Goal: Transaction & Acquisition: Purchase product/service

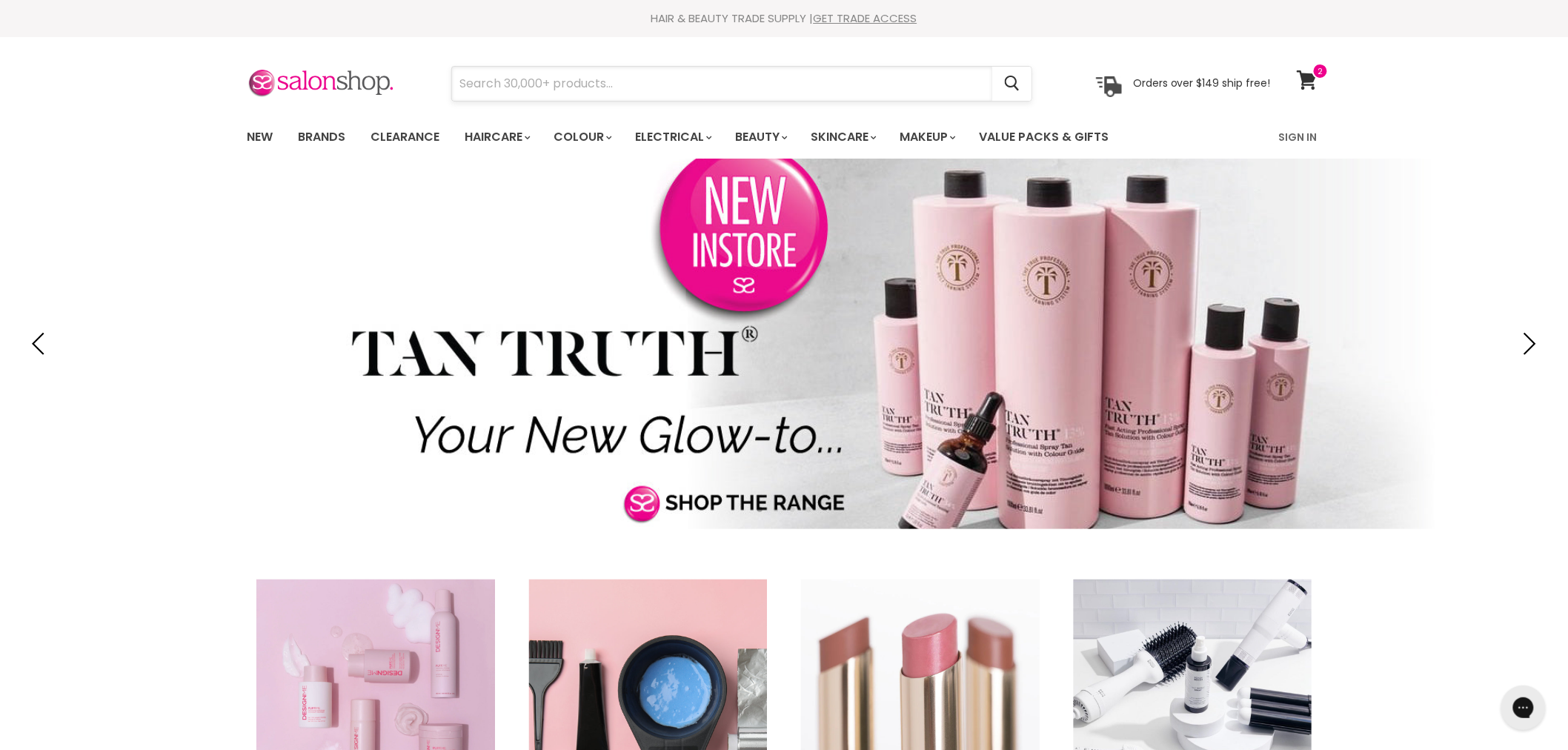
click at [553, 82] on input "Search" at bounding box center [722, 83] width 540 height 34
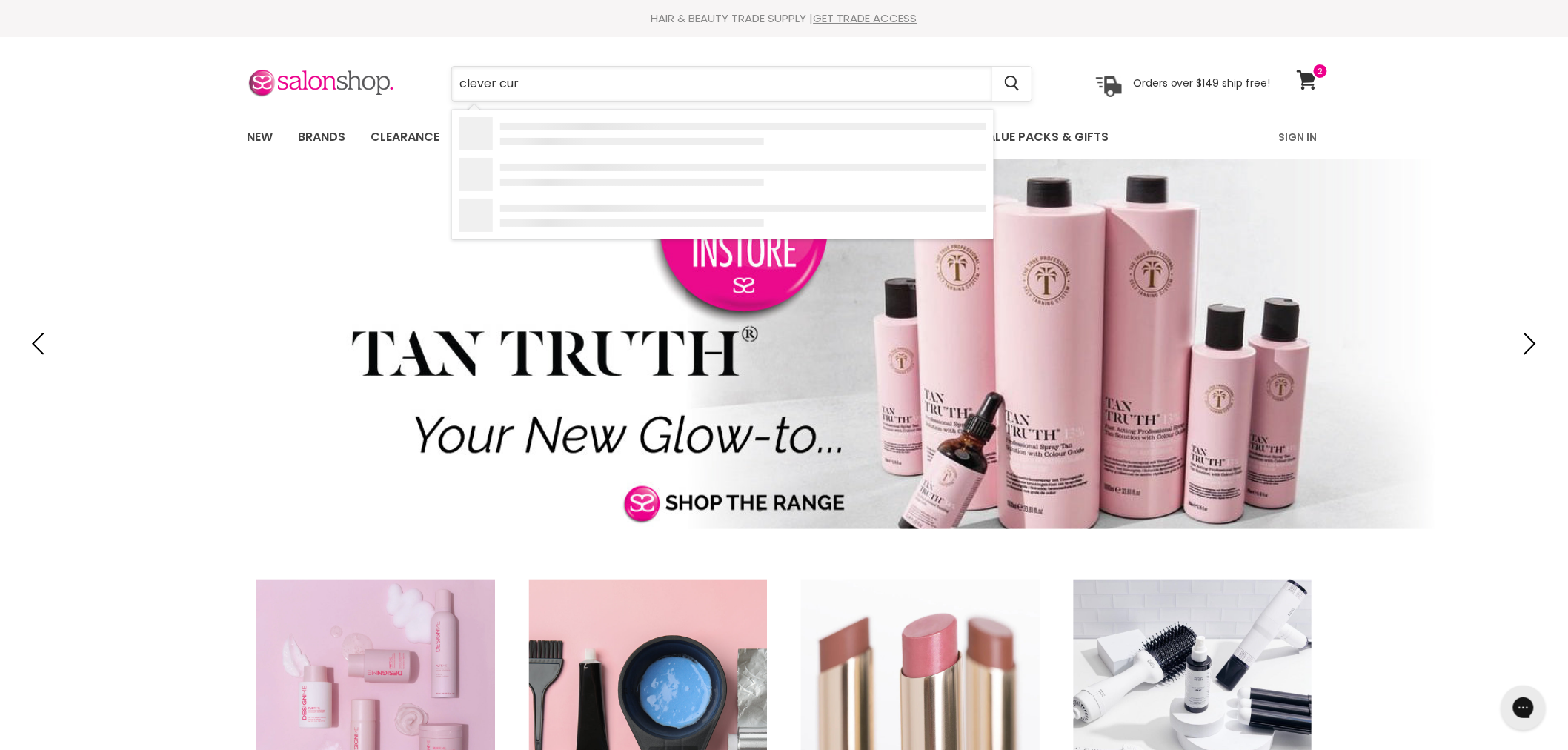
type input "clever curl"
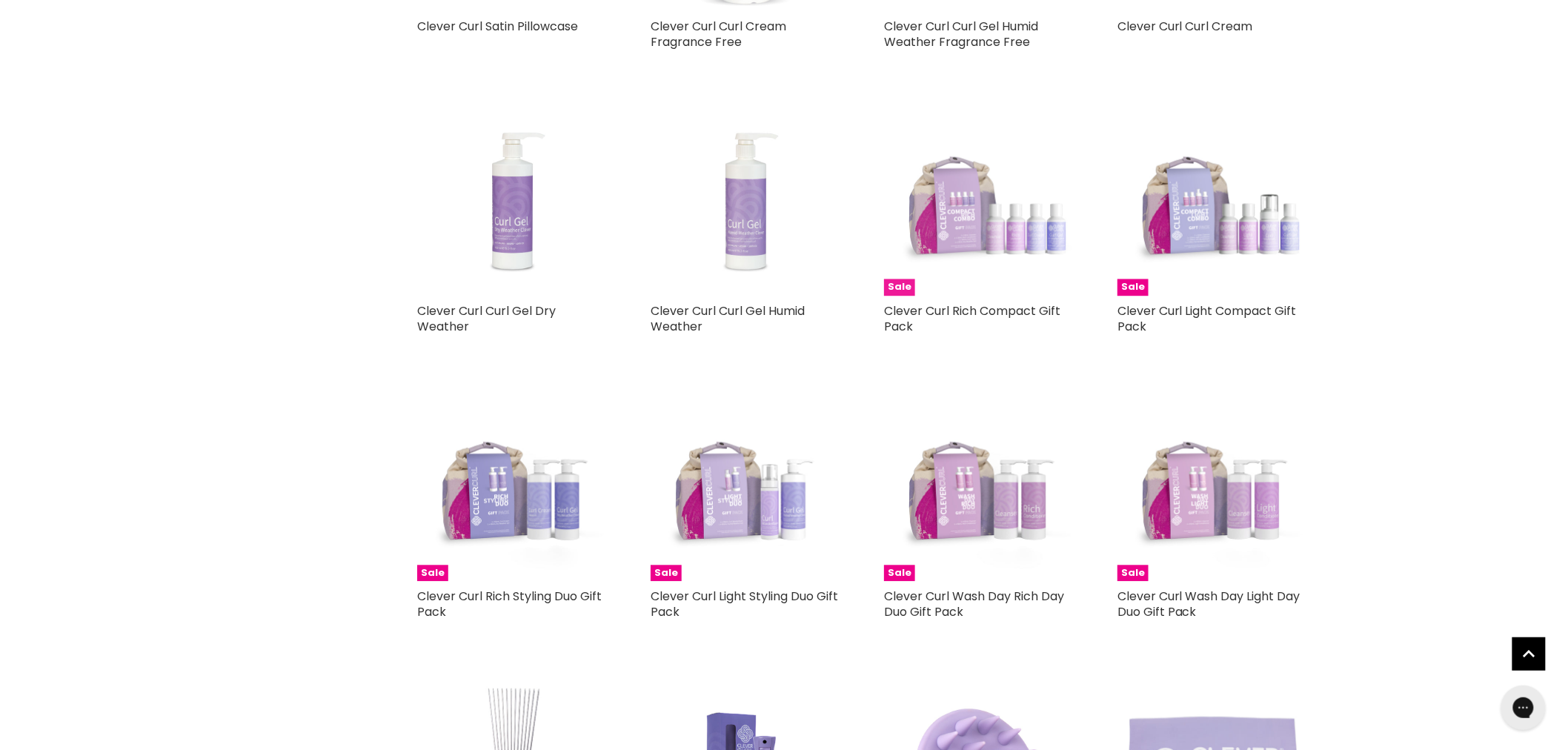
click at [984, 220] on img "Main content" at bounding box center [977, 202] width 189 height 189
